Goal: Transaction & Acquisition: Book appointment/travel/reservation

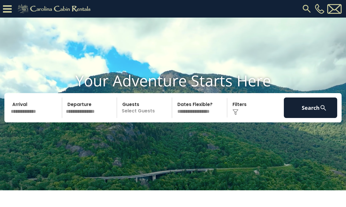
click at [35, 118] on input "text" at bounding box center [35, 108] width 53 height 21
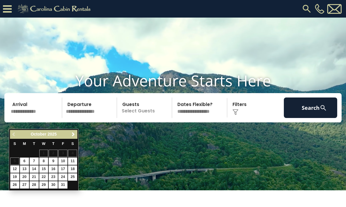
click at [76, 131] on link "Next" at bounding box center [72, 134] width 7 height 7
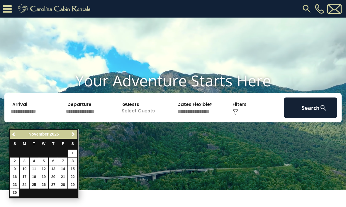
click at [76, 135] on link "Next" at bounding box center [72, 134] width 7 height 7
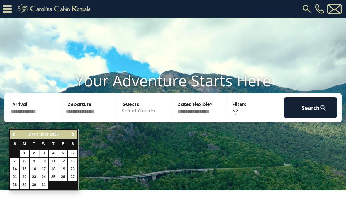
click at [45, 152] on link "3" at bounding box center [43, 153] width 9 height 7
type input "*******"
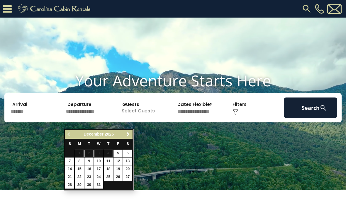
click at [68, 161] on link "7" at bounding box center [69, 161] width 9 height 7
type input "*******"
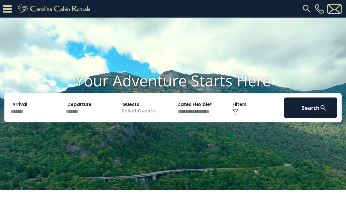
click at [135, 118] on p "Select Guests" at bounding box center [145, 108] width 53 height 21
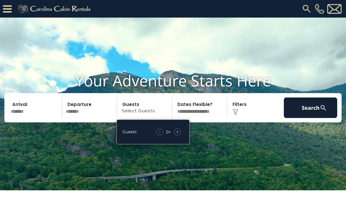
click at [180, 139] on div "Guests - 0 + +" at bounding box center [152, 132] width 73 height 25
click at [181, 135] on div "- 0 + +" at bounding box center [168, 132] width 30 height 7
click at [178, 135] on span "+" at bounding box center [177, 132] width 2 height 6
click at [177, 135] on span "+" at bounding box center [177, 132] width 2 height 6
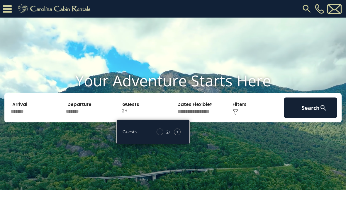
click at [178, 135] on span "+" at bounding box center [177, 132] width 2 height 6
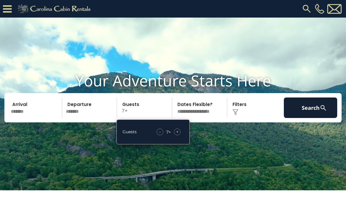
click at [179, 135] on div "+" at bounding box center [177, 132] width 7 height 7
click at [178, 135] on span "+" at bounding box center [177, 132] width 2 height 6
click at [205, 118] on select "**********" at bounding box center [200, 108] width 53 height 21
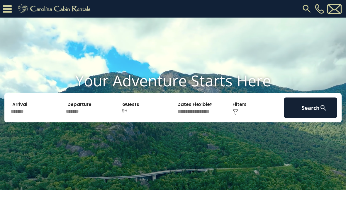
click at [238, 115] on img at bounding box center [235, 112] width 6 height 6
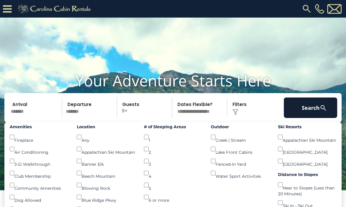
click at [303, 116] on button "Search" at bounding box center [310, 108] width 53 height 21
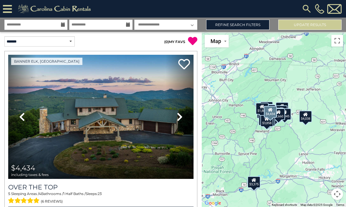
click at [25, 133] on link "Previous" at bounding box center [22, 117] width 28 height 124
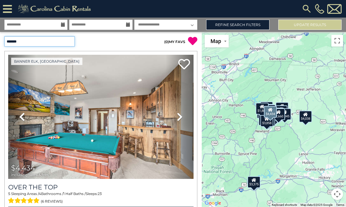
click at [23, 40] on select "**********" at bounding box center [39, 41] width 70 height 10
select select "**********"
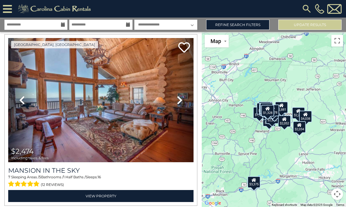
scroll to position [193, 0]
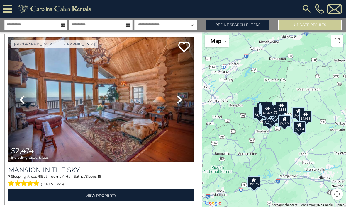
click at [81, 108] on img at bounding box center [100, 100] width 185 height 124
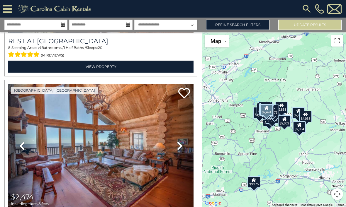
click at [247, 23] on link "Refine Search Filters" at bounding box center [237, 25] width 63 height 10
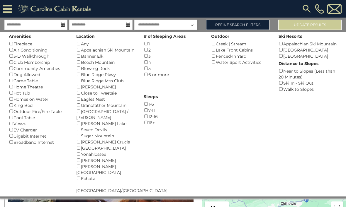
scroll to position [143, 0]
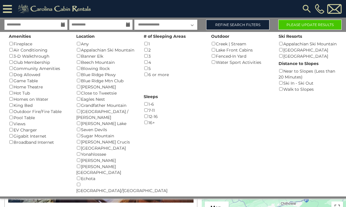
click at [301, 25] on button "Please Update Results" at bounding box center [309, 25] width 63 height 10
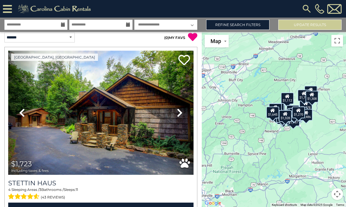
scroll to position [5, 0]
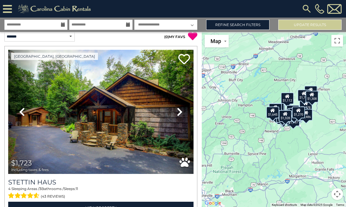
click at [179, 114] on icon at bounding box center [180, 111] width 6 height 9
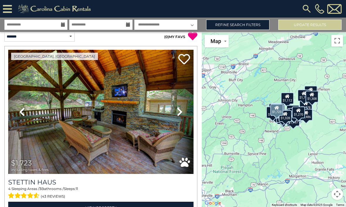
click at [181, 113] on icon at bounding box center [180, 111] width 6 height 9
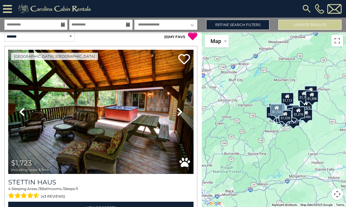
click at [177, 111] on icon at bounding box center [180, 111] width 6 height 9
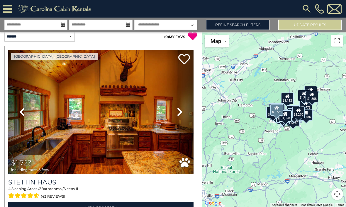
click at [151, 139] on img at bounding box center [100, 112] width 185 height 124
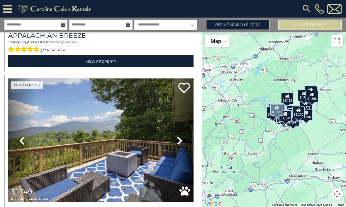
scroll to position [678, 0]
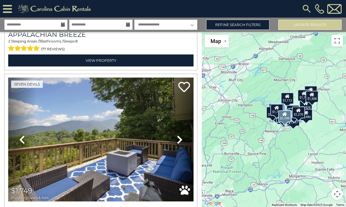
click at [181, 142] on icon at bounding box center [180, 139] width 6 height 9
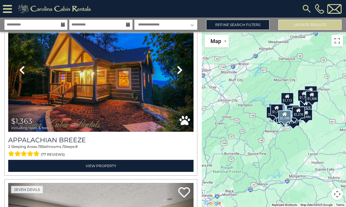
scroll to position [572, 0]
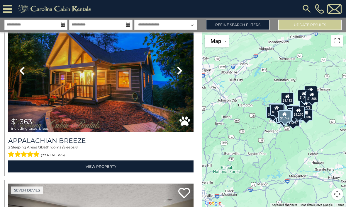
click at [250, 21] on link "Refine Search Filters" at bounding box center [237, 25] width 63 height 10
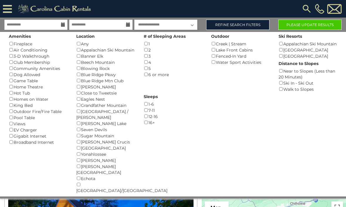
click at [290, 24] on button "Please Update Results" at bounding box center [309, 25] width 63 height 10
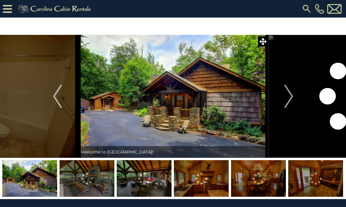
click at [190, 115] on img at bounding box center [173, 96] width 190 height 123
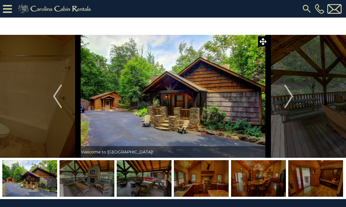
click at [176, 131] on img at bounding box center [173, 96] width 190 height 123
click at [291, 98] on img "Next" at bounding box center [288, 96] width 9 height 23
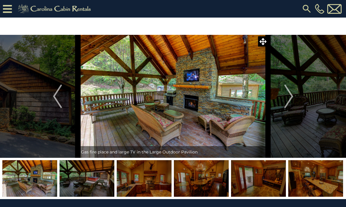
click at [288, 99] on img "Next" at bounding box center [288, 96] width 9 height 23
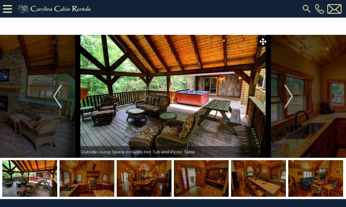
click at [290, 100] on img "Next" at bounding box center [288, 96] width 9 height 23
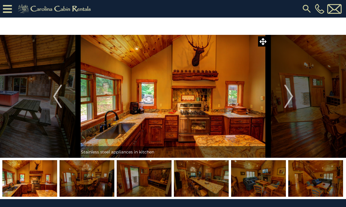
click at [213, 123] on img at bounding box center [173, 96] width 190 height 123
click at [295, 100] on button "Next" at bounding box center [288, 96] width 41 height 123
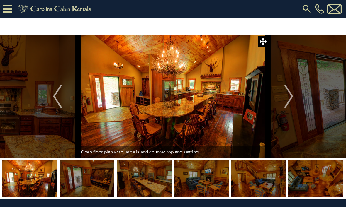
click at [289, 102] on img "Next" at bounding box center [288, 96] width 9 height 23
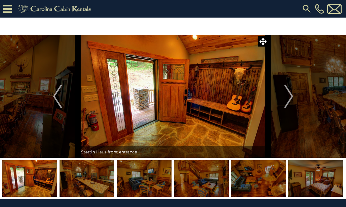
click at [288, 102] on img "Next" at bounding box center [288, 96] width 9 height 23
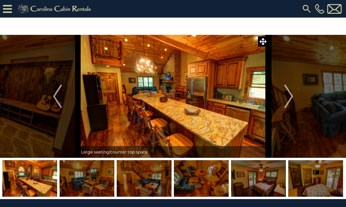
click at [287, 98] on img "Next" at bounding box center [288, 96] width 9 height 23
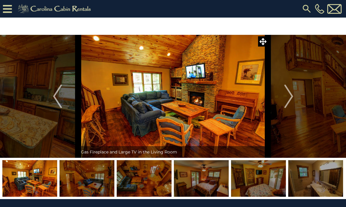
click at [288, 99] on img "Next" at bounding box center [288, 96] width 9 height 23
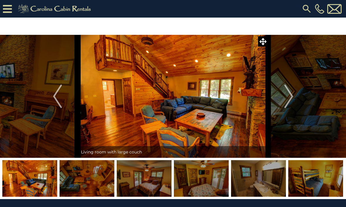
click at [288, 98] on img "Next" at bounding box center [288, 96] width 9 height 23
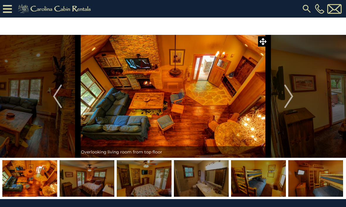
click at [287, 97] on img "Next" at bounding box center [288, 96] width 9 height 23
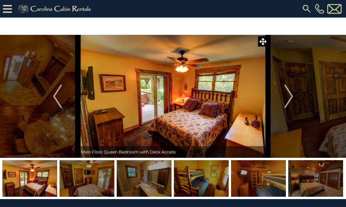
click at [285, 99] on img "Next" at bounding box center [288, 96] width 9 height 23
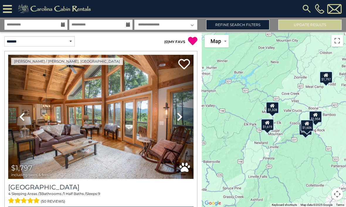
click at [179, 121] on icon at bounding box center [180, 116] width 6 height 9
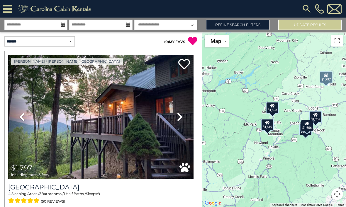
click at [179, 118] on icon at bounding box center [180, 116] width 6 height 9
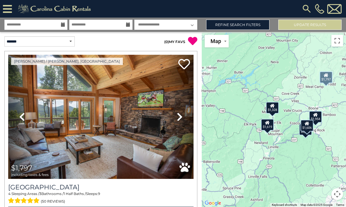
click at [179, 115] on icon at bounding box center [180, 116] width 6 height 9
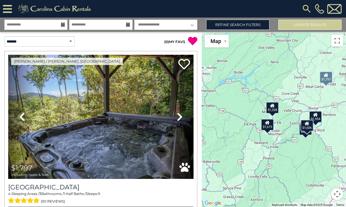
click at [180, 115] on icon at bounding box center [180, 116] width 6 height 9
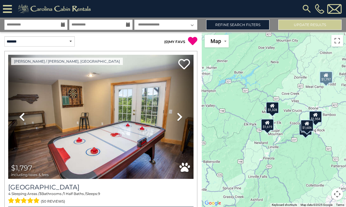
click at [181, 113] on icon at bounding box center [180, 116] width 6 height 9
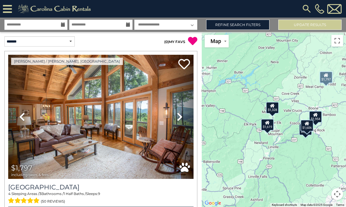
click at [180, 115] on icon at bounding box center [180, 116] width 6 height 9
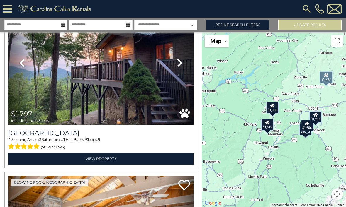
scroll to position [55, 0]
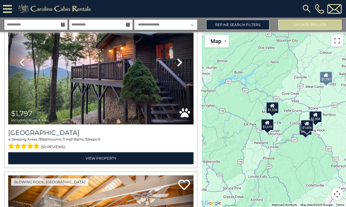
click at [120, 157] on link "View Property" at bounding box center [100, 158] width 185 height 12
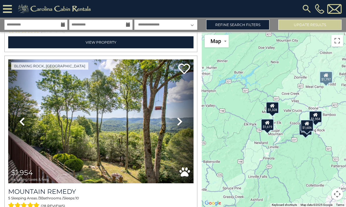
scroll to position [697, 0]
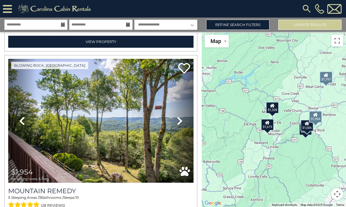
click at [183, 123] on link "Next" at bounding box center [180, 121] width 28 height 124
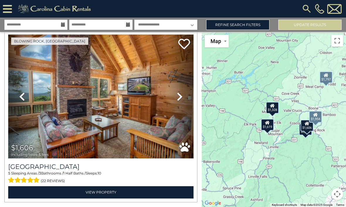
scroll to position [896, 0]
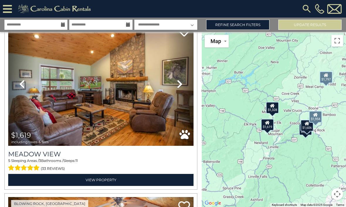
click at [254, 25] on link "Refine Search Filters" at bounding box center [237, 25] width 63 height 10
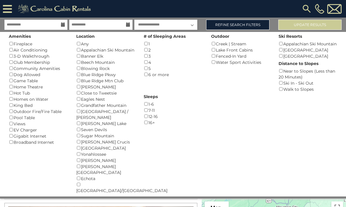
scroll to position [540, 0]
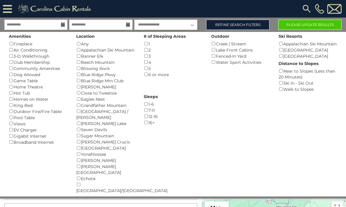
click at [309, 24] on button "Please Update Results" at bounding box center [309, 25] width 63 height 10
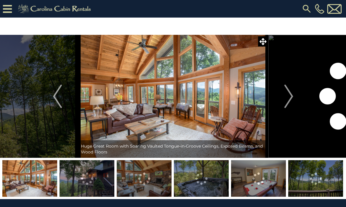
click at [197, 100] on img at bounding box center [173, 96] width 190 height 123
click at [288, 98] on img "Next" at bounding box center [288, 96] width 9 height 23
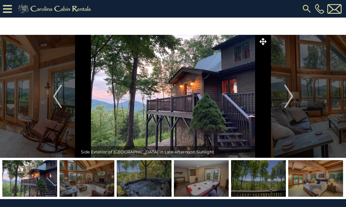
click at [285, 95] on img "Next" at bounding box center [288, 96] width 9 height 23
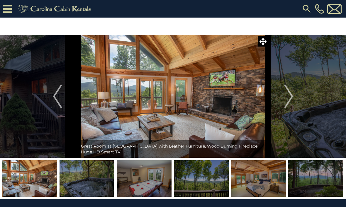
click at [291, 96] on img "Next" at bounding box center [288, 96] width 9 height 23
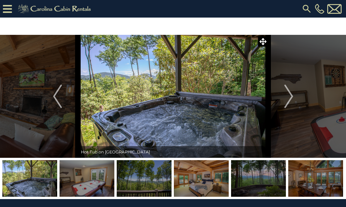
click at [291, 93] on img "Next" at bounding box center [288, 96] width 9 height 23
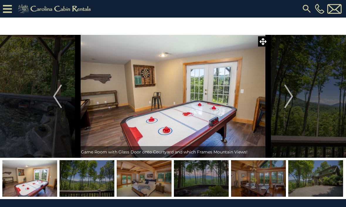
click at [289, 95] on img "Next" at bounding box center [288, 96] width 9 height 23
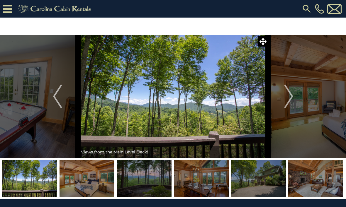
click at [288, 97] on img "Next" at bounding box center [288, 96] width 9 height 23
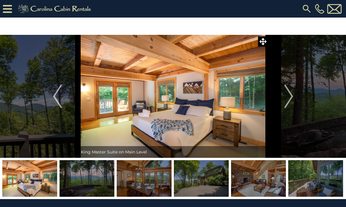
click at [288, 97] on img "Next" at bounding box center [288, 96] width 9 height 23
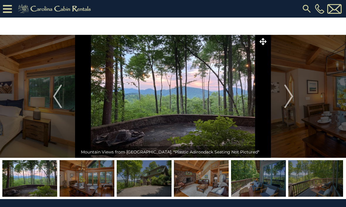
click at [290, 97] on img "Next" at bounding box center [288, 96] width 9 height 23
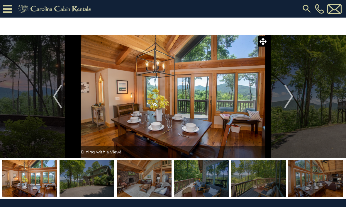
click at [289, 95] on img "Next" at bounding box center [288, 96] width 9 height 23
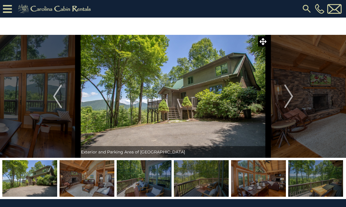
click at [293, 94] on img "Next" at bounding box center [288, 96] width 9 height 23
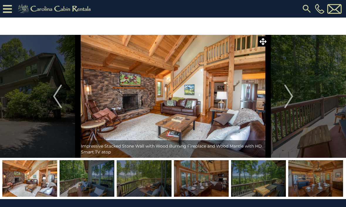
click at [290, 94] on img "Next" at bounding box center [288, 96] width 9 height 23
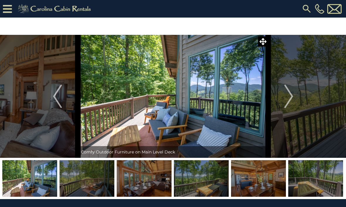
click at [290, 94] on img "Next" at bounding box center [288, 96] width 9 height 23
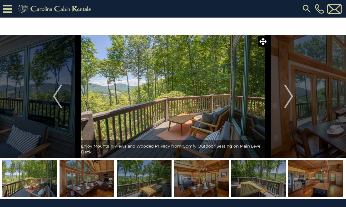
click at [288, 95] on img "Next" at bounding box center [288, 96] width 9 height 23
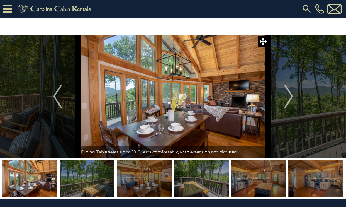
click at [289, 96] on img "Next" at bounding box center [288, 96] width 9 height 23
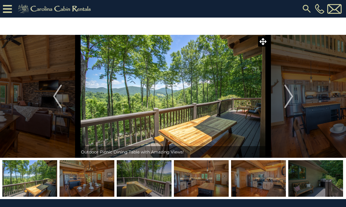
click at [290, 96] on img "Next" at bounding box center [288, 96] width 9 height 23
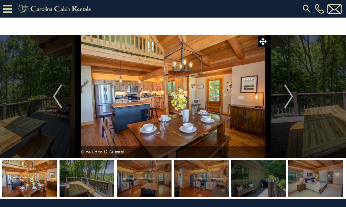
click at [290, 95] on img "Next" at bounding box center [288, 96] width 9 height 23
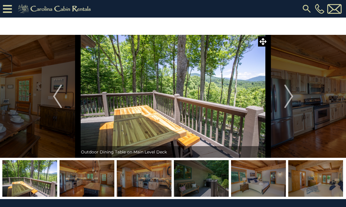
click at [288, 96] on img "Next" at bounding box center [288, 96] width 9 height 23
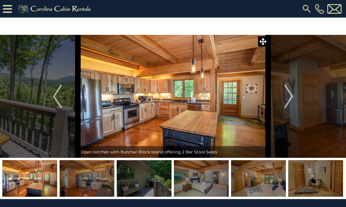
click at [287, 96] on img "Next" at bounding box center [288, 96] width 9 height 23
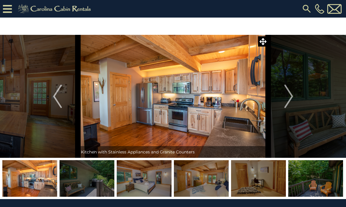
click at [288, 96] on img "Next" at bounding box center [288, 96] width 9 height 23
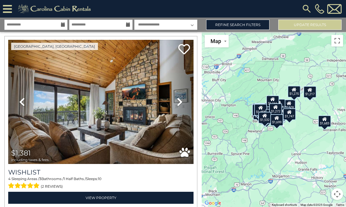
scroll to position [366, 0]
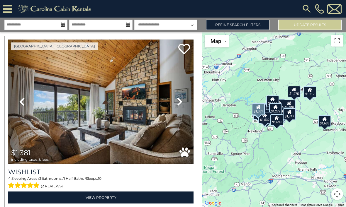
click at [184, 103] on link "Next" at bounding box center [180, 102] width 28 height 124
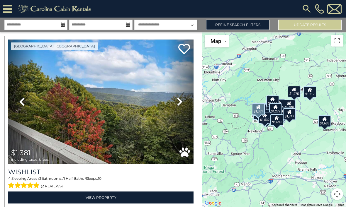
click at [180, 103] on icon at bounding box center [180, 101] width 6 height 9
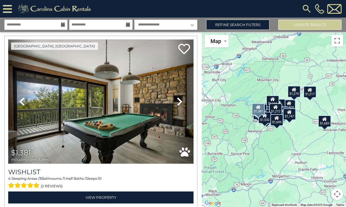
click at [181, 101] on icon at bounding box center [180, 101] width 6 height 9
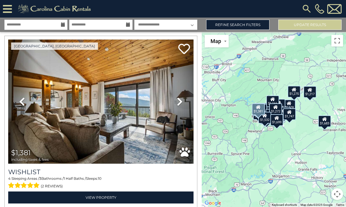
click at [179, 101] on icon at bounding box center [180, 101] width 6 height 9
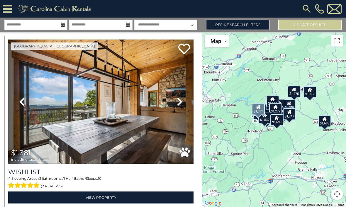
click at [180, 101] on icon at bounding box center [180, 101] width 6 height 9
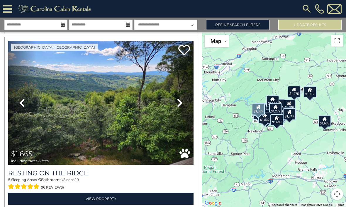
scroll to position [2117, 0]
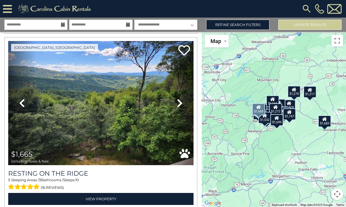
click at [184, 104] on link "Next" at bounding box center [180, 103] width 28 height 124
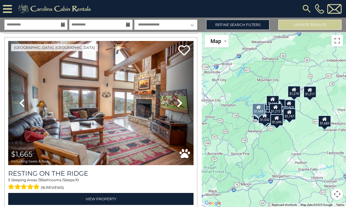
click at [180, 102] on icon at bounding box center [180, 102] width 6 height 9
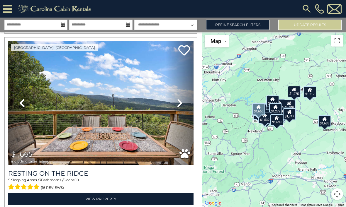
click at [179, 102] on icon at bounding box center [180, 102] width 6 height 9
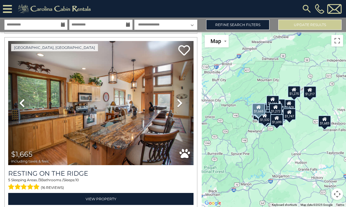
click at [180, 102] on icon at bounding box center [180, 102] width 6 height 9
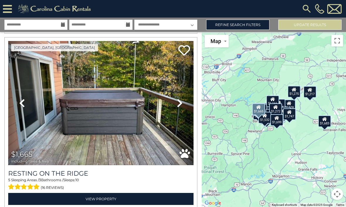
click at [180, 101] on icon at bounding box center [180, 102] width 6 height 9
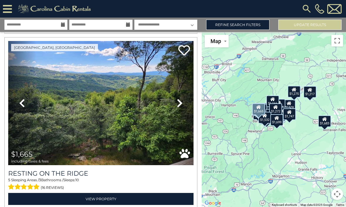
click at [182, 103] on icon at bounding box center [180, 102] width 6 height 9
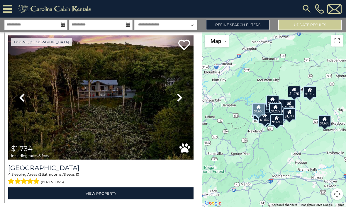
scroll to position [2472, 0]
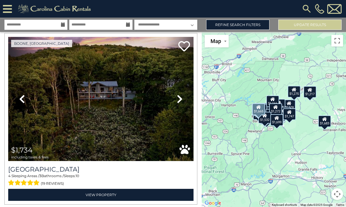
click at [177, 99] on icon at bounding box center [180, 98] width 6 height 9
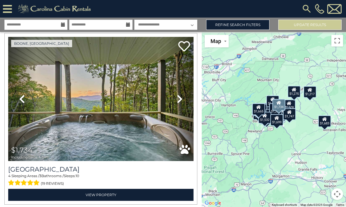
click at [181, 101] on icon at bounding box center [180, 98] width 6 height 9
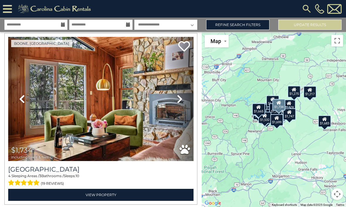
click at [181, 99] on icon at bounding box center [180, 98] width 6 height 9
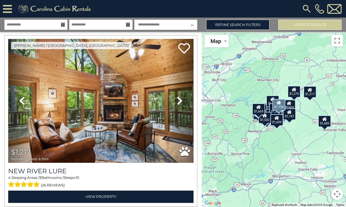
scroll to position [3869, 0]
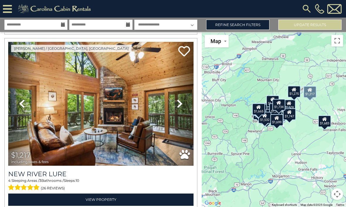
click at [179, 106] on icon at bounding box center [180, 103] width 6 height 9
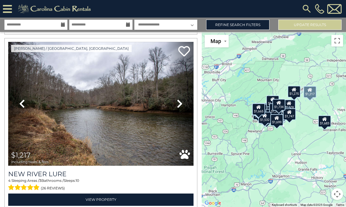
click at [179, 104] on icon at bounding box center [180, 103] width 6 height 9
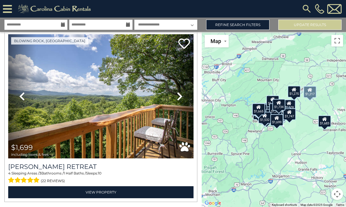
scroll to position [5104, 0]
